Goal: Find specific page/section: Find specific page/section

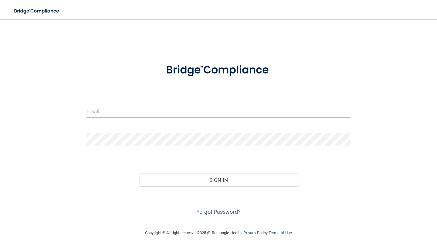
type input "[EMAIL_ADDRESS][DOMAIN_NAME]"
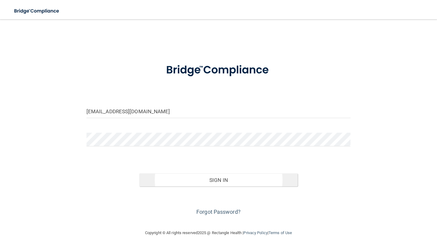
click at [162, 178] on button "Sign In" at bounding box center [218, 179] width 159 height 13
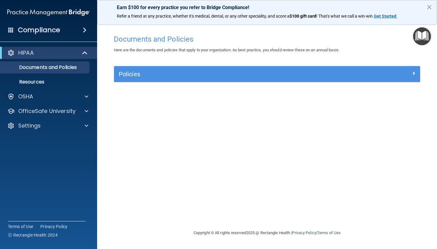
click at [83, 54] on span at bounding box center [85, 52] width 5 height 7
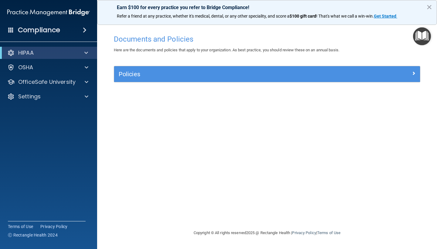
click at [83, 54] on div at bounding box center [85, 52] width 15 height 7
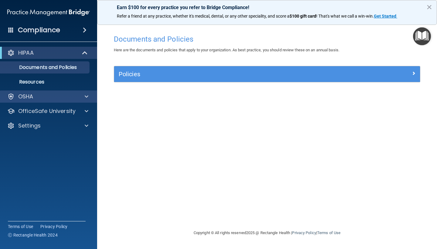
click at [87, 100] on div "OSHA" at bounding box center [48, 96] width 97 height 12
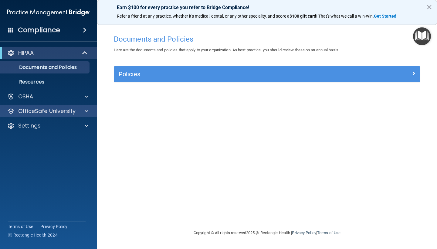
click at [88, 109] on span at bounding box center [87, 110] width 4 height 7
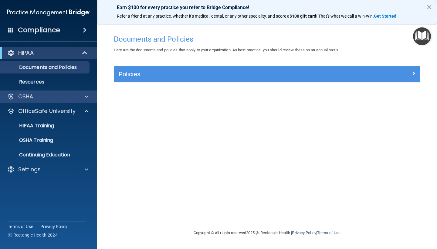
click at [88, 98] on span at bounding box center [87, 96] width 4 height 7
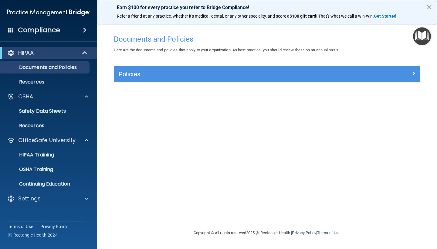
click at [80, 55] on div at bounding box center [85, 52] width 15 height 7
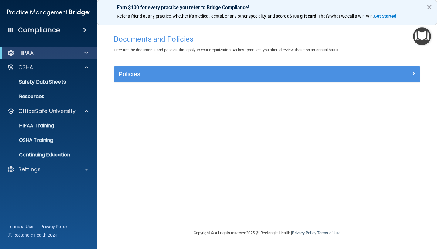
click at [80, 55] on div at bounding box center [85, 52] width 15 height 7
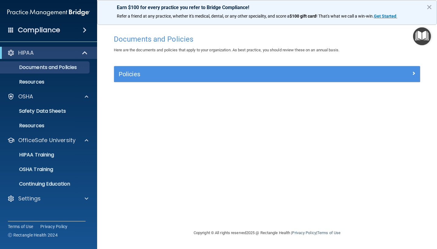
click at [79, 33] on div "Compliance" at bounding box center [48, 29] width 97 height 13
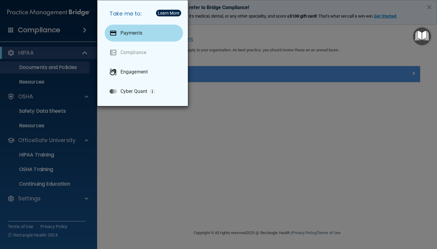
click at [154, 36] on div "Payments" at bounding box center [144, 33] width 78 height 17
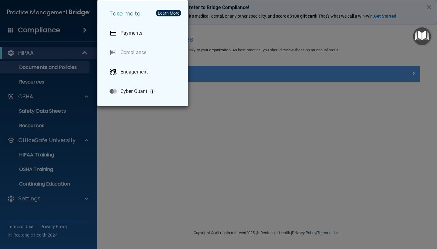
click at [271, 91] on div "Take me to: Payments Compliance Engagement Cyber Quant" at bounding box center [218, 124] width 437 height 249
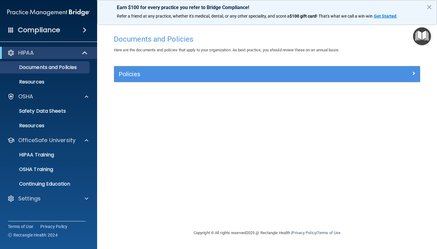
click at [8, 32] on div "Compliance" at bounding box center [48, 29] width 97 height 13
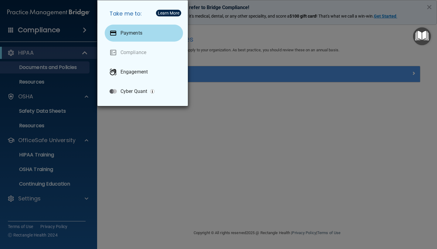
click at [149, 31] on div "Payments" at bounding box center [144, 33] width 78 height 17
